Goal: Complete application form

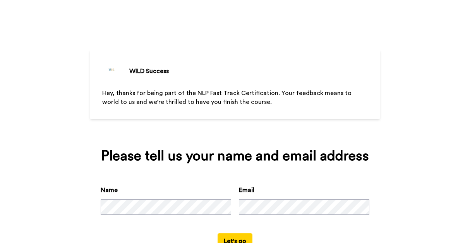
scroll to position [27, 0]
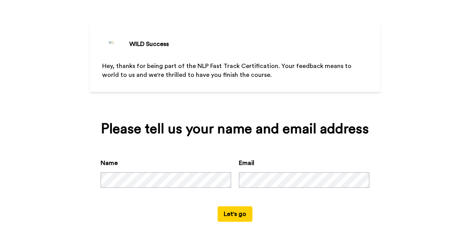
click at [241, 212] on button "Let's go" at bounding box center [234, 214] width 35 height 15
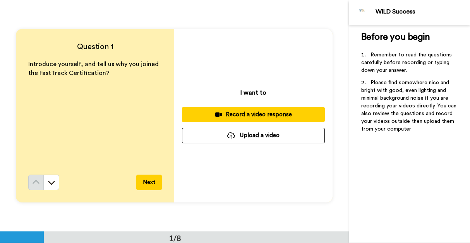
click at [230, 117] on div "Record a video response" at bounding box center [253, 115] width 130 height 8
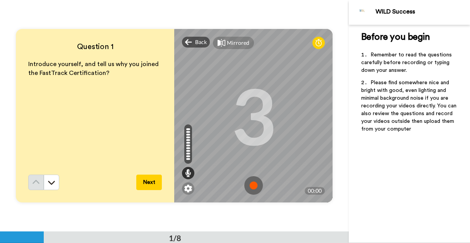
click at [154, 186] on button "Next" at bounding box center [149, 182] width 26 height 15
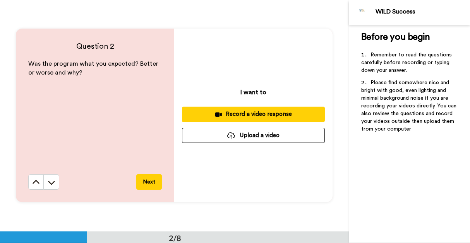
scroll to position [232, 0]
click at [40, 180] on button at bounding box center [35, 182] width 15 height 15
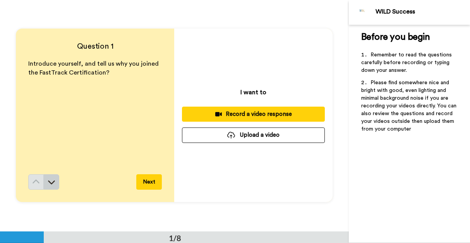
scroll to position [0, 0]
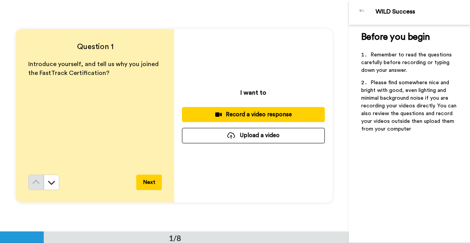
click at [248, 118] on div "Record a video response" at bounding box center [253, 115] width 130 height 8
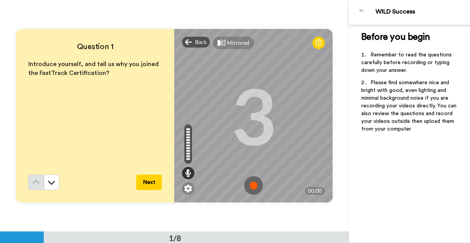
click at [257, 131] on div "3" at bounding box center [253, 116] width 45 height 58
click at [254, 184] on img at bounding box center [253, 185] width 19 height 19
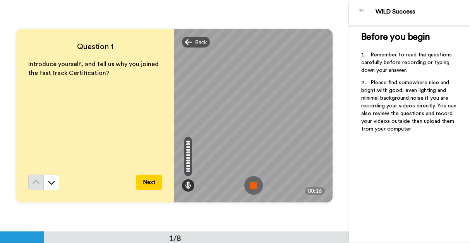
click at [150, 186] on button "Next" at bounding box center [149, 182] width 26 height 15
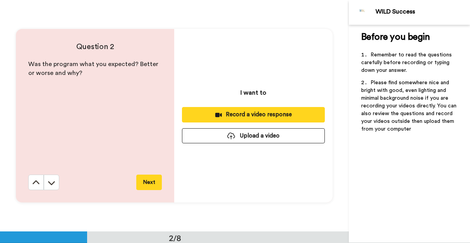
scroll to position [232, 0]
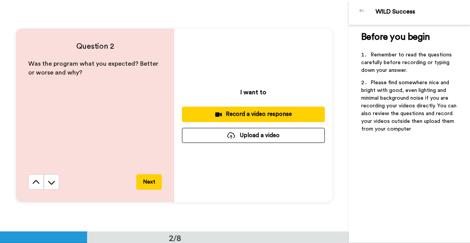
click at [254, 117] on div "Record a video response" at bounding box center [253, 114] width 130 height 8
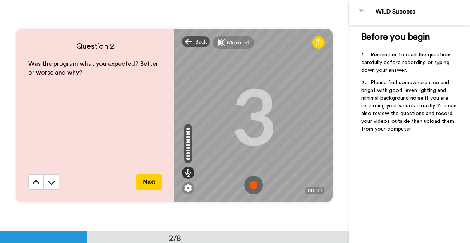
click at [256, 186] on img at bounding box center [253, 185] width 19 height 19
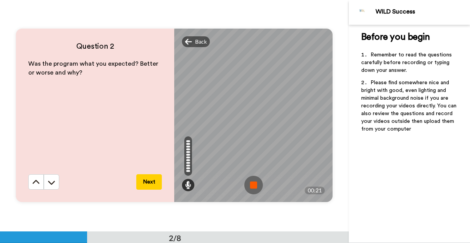
click at [256, 186] on img at bounding box center [253, 185] width 19 height 19
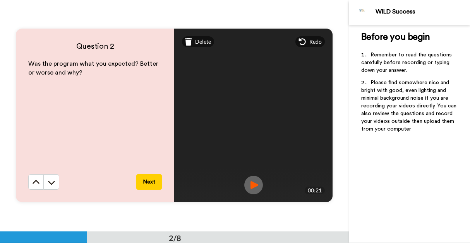
click at [154, 180] on button "Next" at bounding box center [149, 182] width 26 height 15
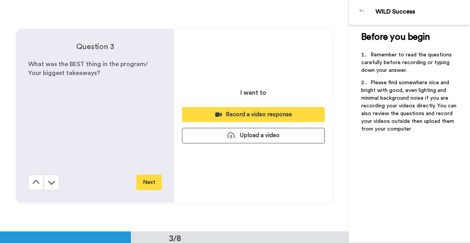
scroll to position [464, 0]
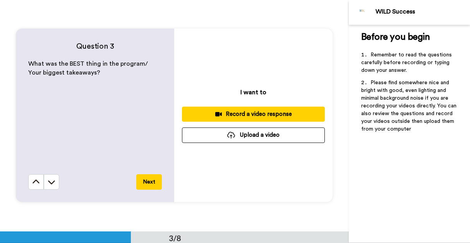
click at [255, 120] on button "Record a video response" at bounding box center [253, 114] width 143 height 15
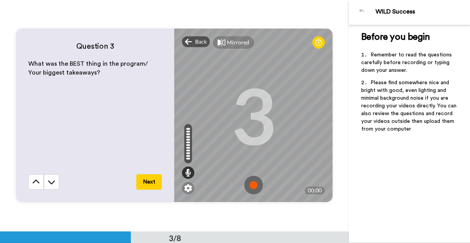
click at [251, 185] on img at bounding box center [253, 185] width 19 height 19
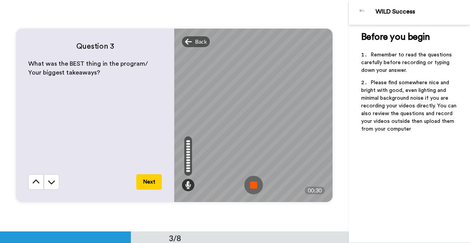
click at [152, 183] on button "Next" at bounding box center [149, 182] width 26 height 15
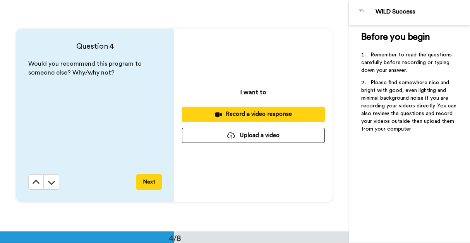
scroll to position [695, 0]
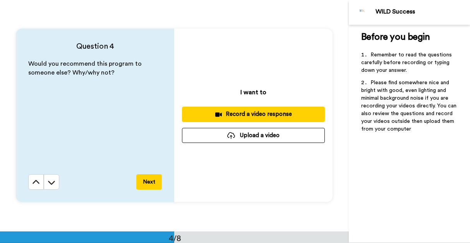
click at [260, 114] on div "Record a video response" at bounding box center [253, 114] width 130 height 8
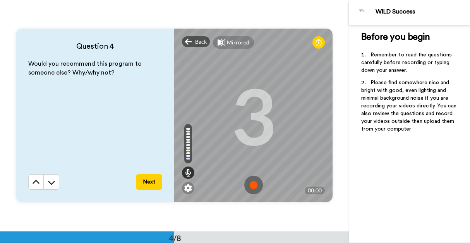
click at [255, 190] on img at bounding box center [253, 185] width 19 height 19
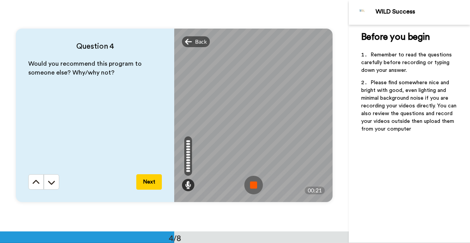
click at [253, 187] on img at bounding box center [253, 185] width 19 height 19
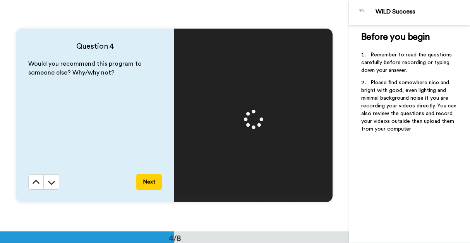
click at [154, 182] on button "Next" at bounding box center [149, 182] width 26 height 15
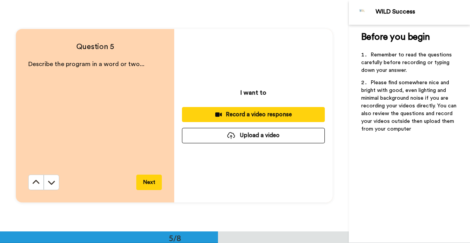
scroll to position [927, 0]
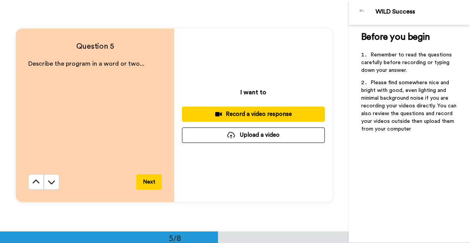
click at [251, 118] on button "Record a video response" at bounding box center [253, 114] width 143 height 15
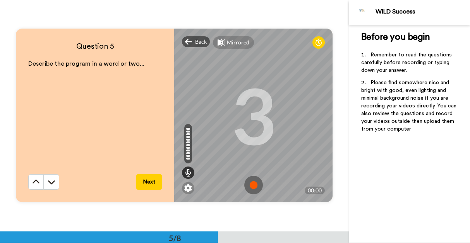
click at [255, 182] on img at bounding box center [253, 185] width 19 height 19
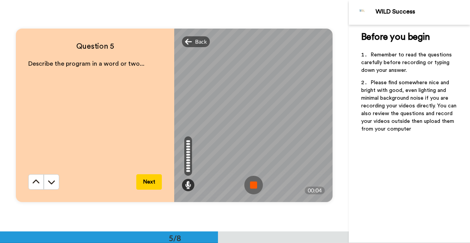
click at [255, 182] on img at bounding box center [253, 185] width 19 height 19
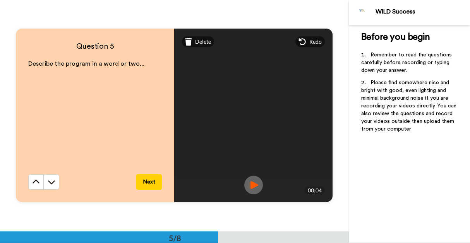
click at [154, 186] on button "Next" at bounding box center [149, 182] width 26 height 15
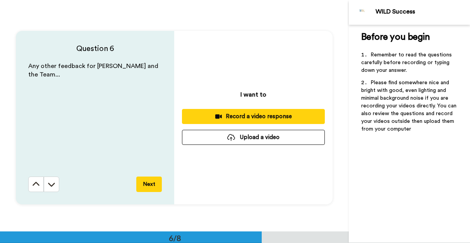
scroll to position [1158, 0]
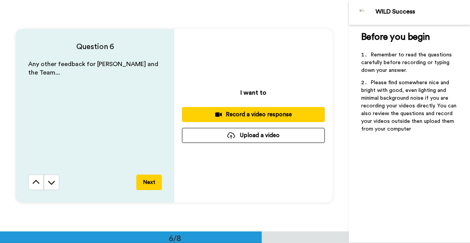
click at [229, 116] on div "Record a video response" at bounding box center [253, 115] width 130 height 8
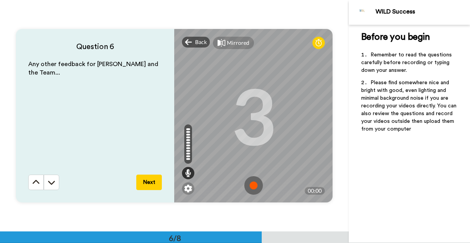
click at [257, 187] on img at bounding box center [253, 185] width 19 height 19
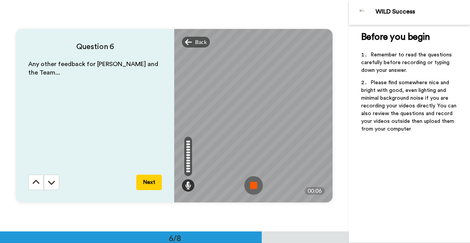
click at [257, 187] on img at bounding box center [253, 185] width 19 height 19
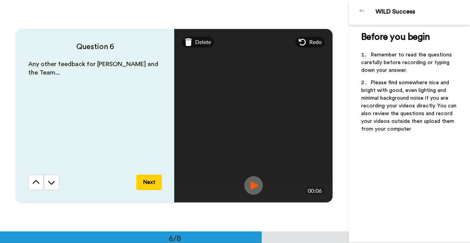
click at [157, 181] on button "Next" at bounding box center [149, 182] width 26 height 15
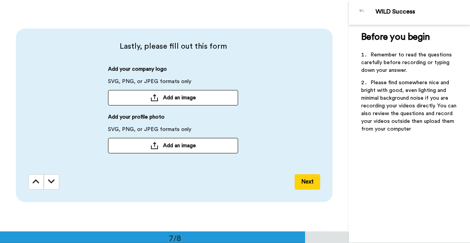
scroll to position [1390, 0]
click at [188, 149] on span "Add an image" at bounding box center [179, 146] width 33 height 8
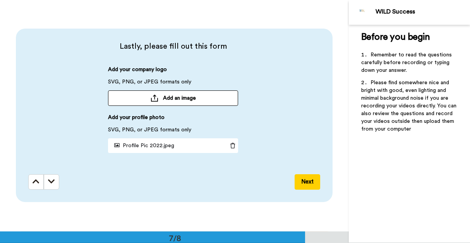
click at [305, 182] on button "Next" at bounding box center [307, 182] width 26 height 15
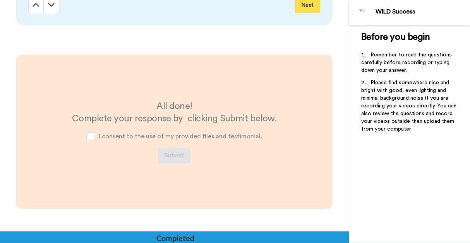
scroll to position [1583, 0]
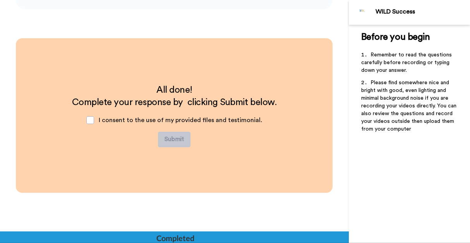
click at [120, 122] on span "I consent to the use of my provided files and testimonial." at bounding box center [180, 120] width 163 height 6
click at [94, 121] on span at bounding box center [90, 120] width 8 height 8
click at [183, 141] on button "Submit" at bounding box center [174, 139] width 33 height 15
